Goal: Task Accomplishment & Management: Manage account settings

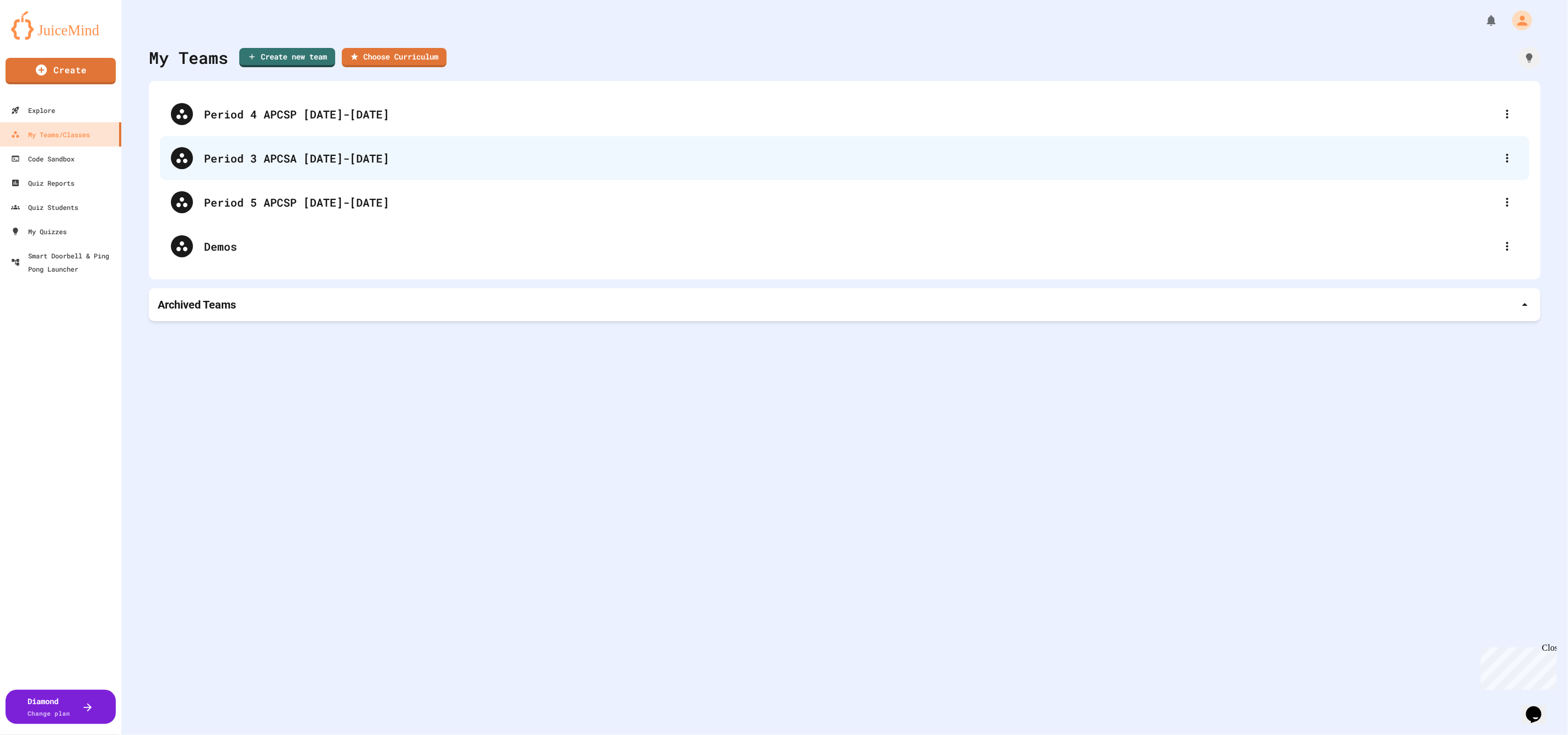
click at [300, 159] on div "Period 3 APCSA [DATE]-[DATE]" at bounding box center [850, 158] width 1292 height 16
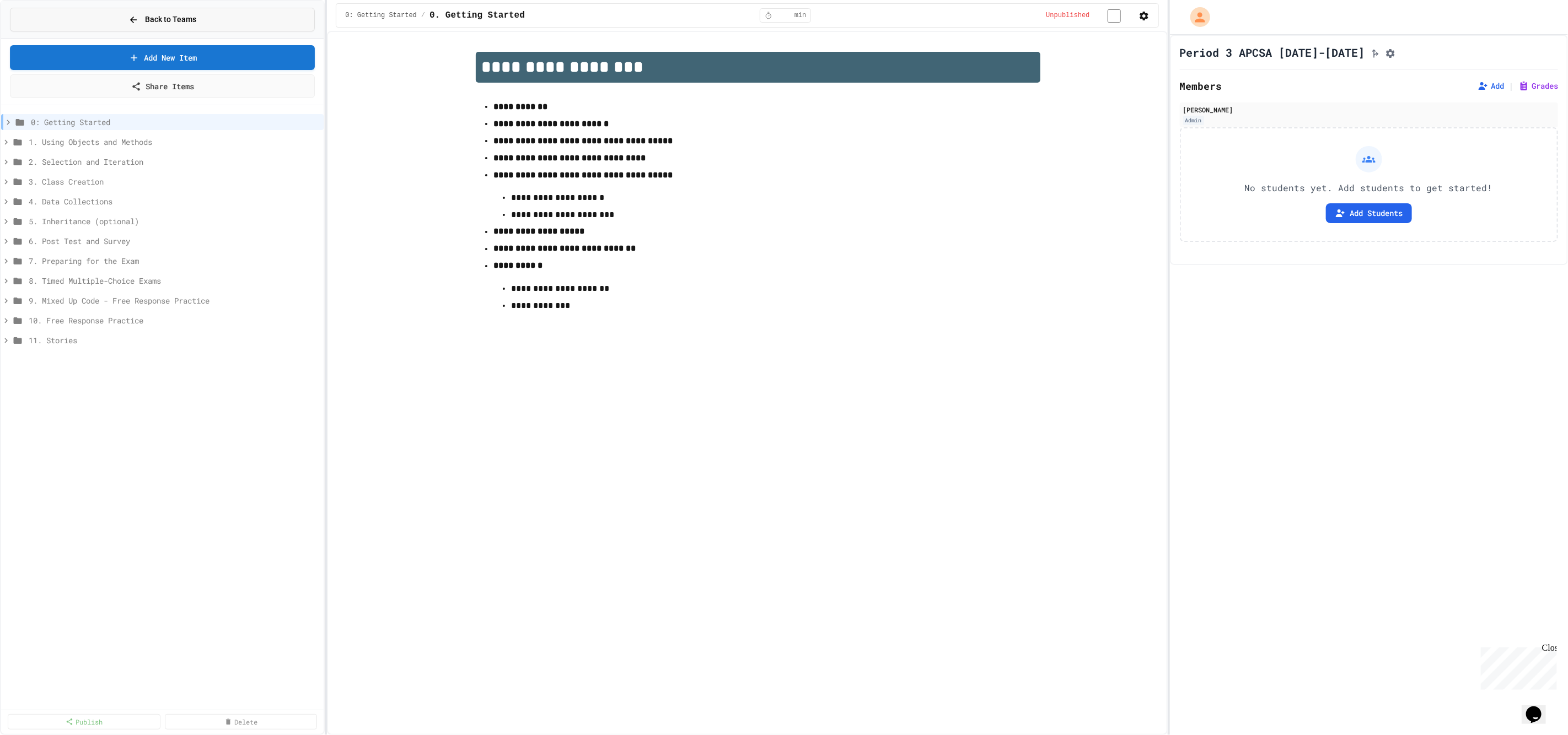
click at [175, 15] on span "Back to Teams" at bounding box center [170, 19] width 51 height 12
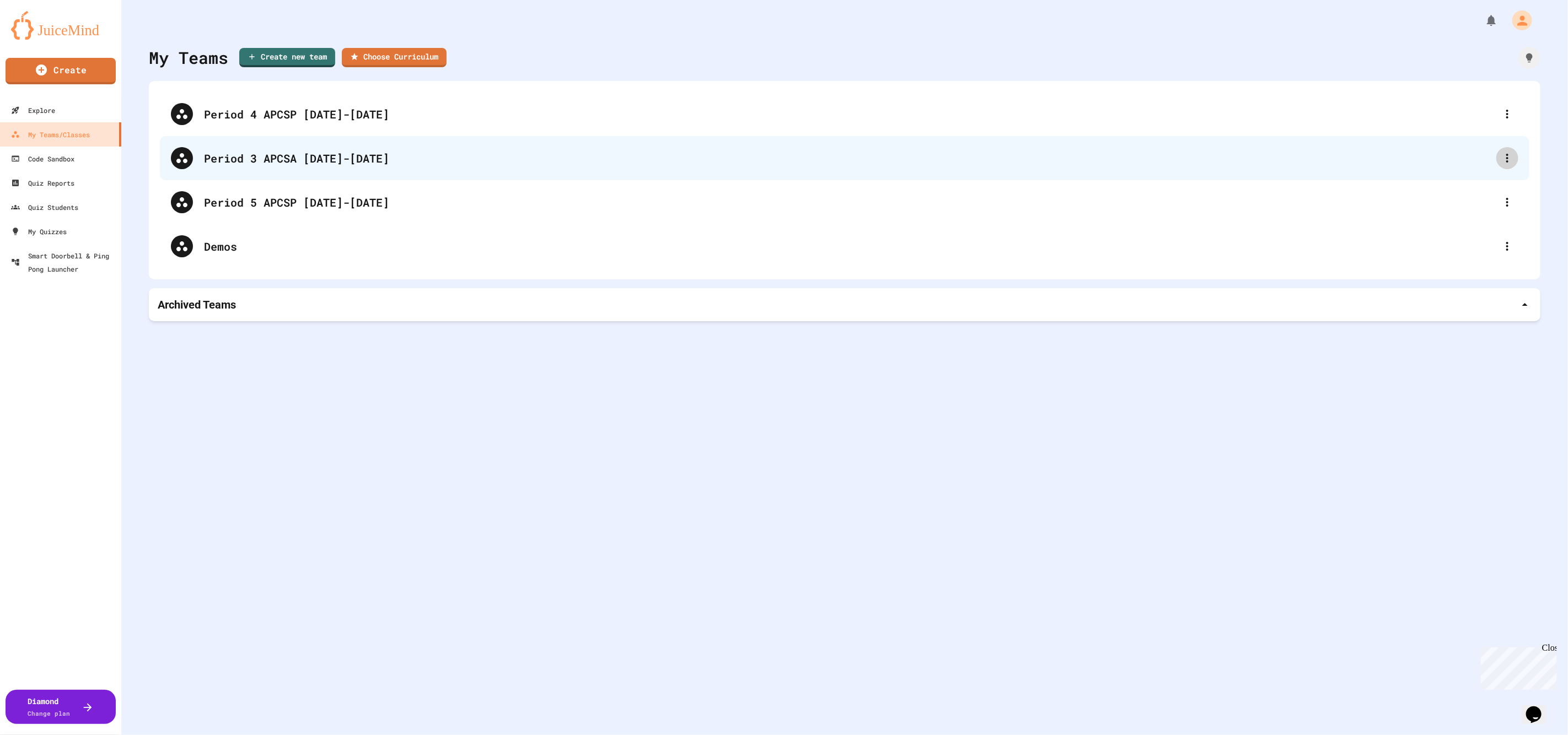
click at [1500, 158] on div at bounding box center [1507, 158] width 22 height 22
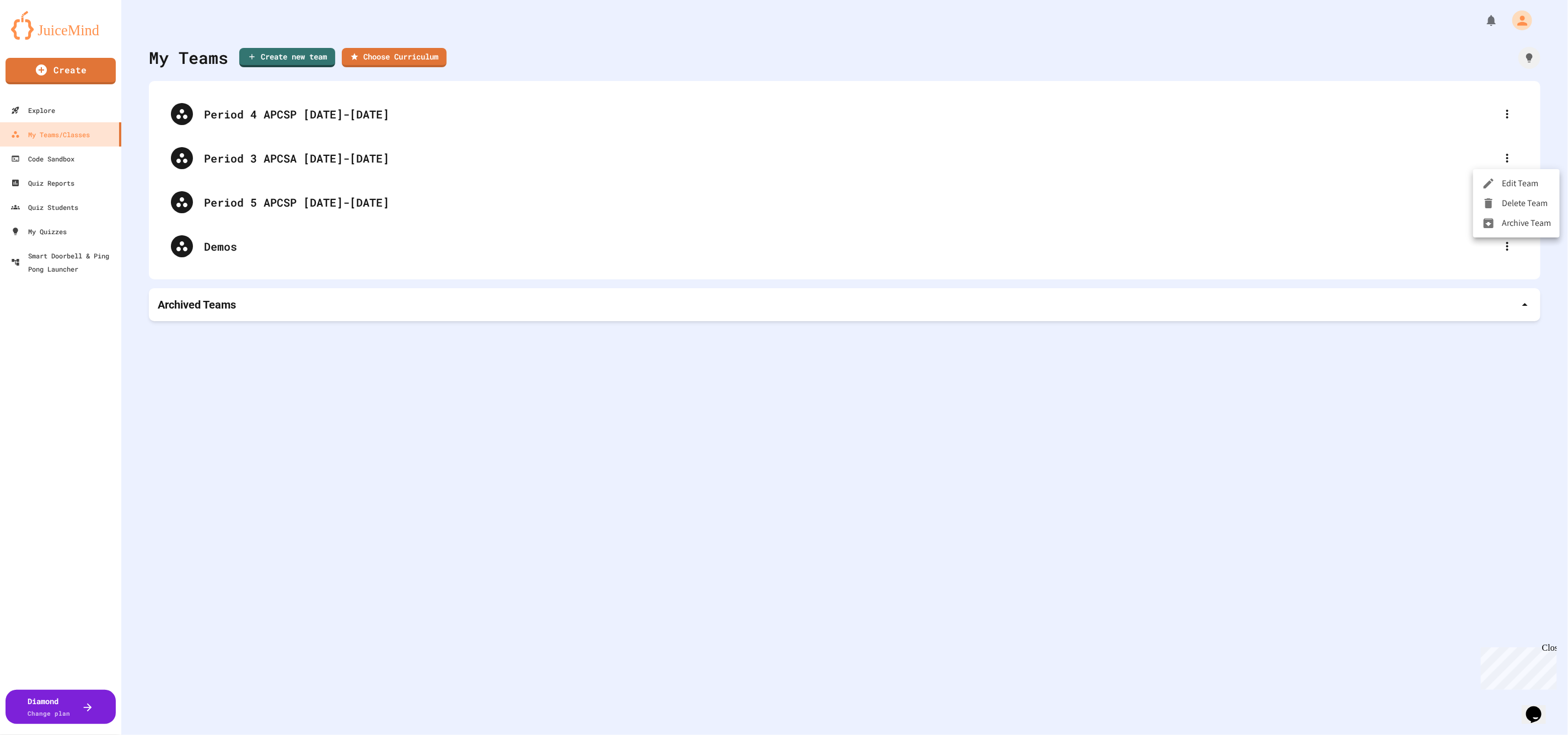
click at [233, 155] on div at bounding box center [784, 368] width 1568 height 735
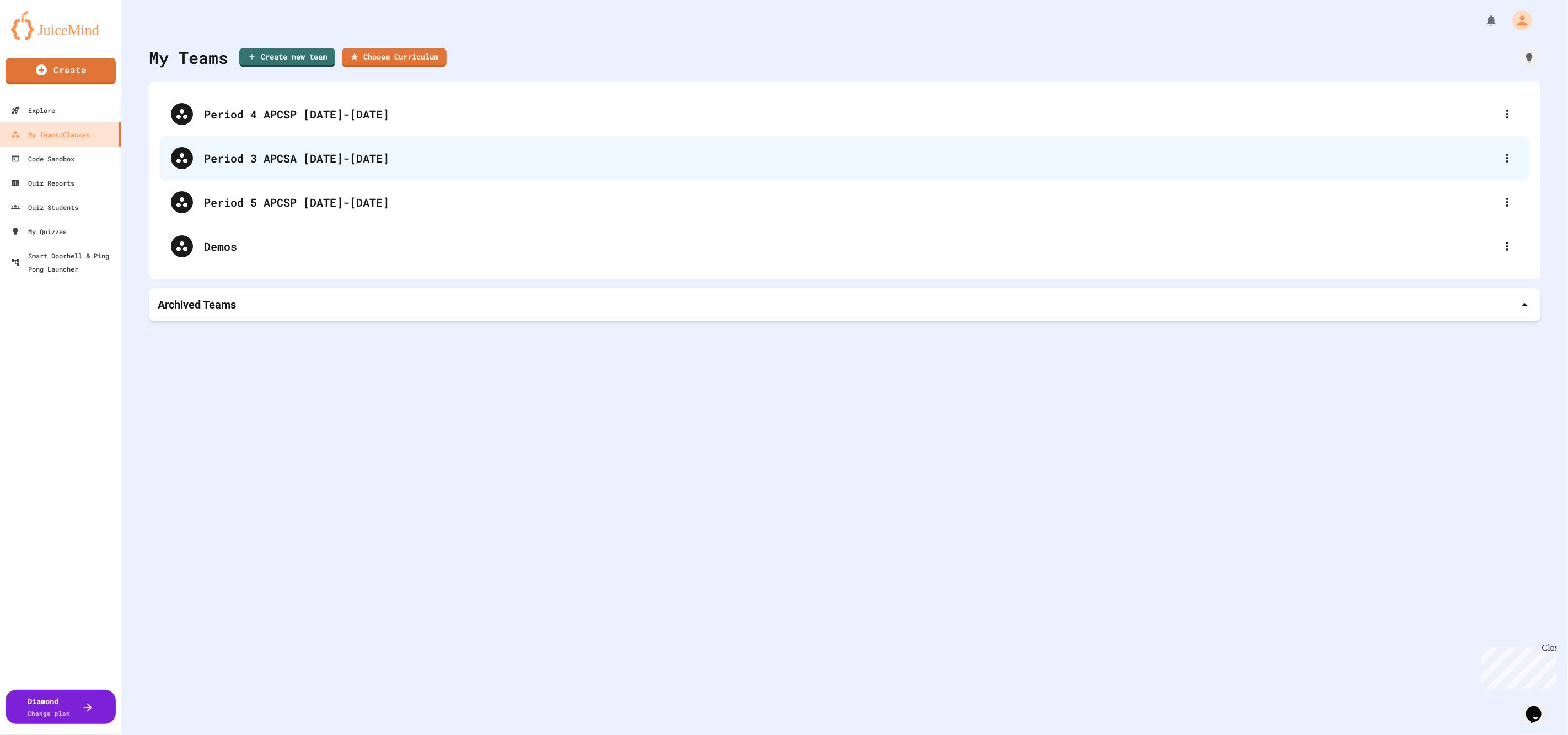
click at [233, 156] on div "Period 3 APCSA [DATE]-[DATE]" at bounding box center [850, 158] width 1292 height 16
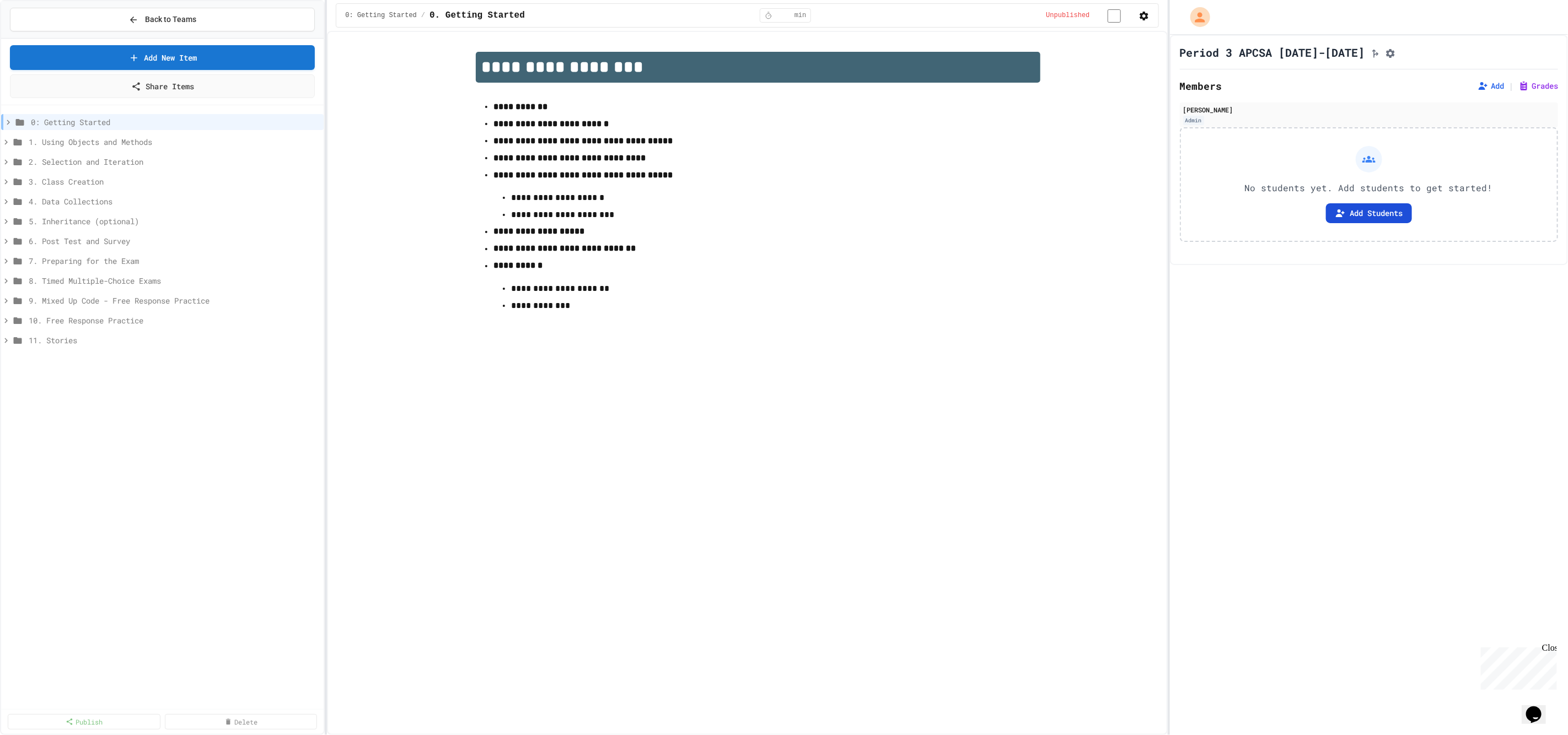
click at [1377, 217] on button "Add Students" at bounding box center [1368, 213] width 86 height 20
